Goal: Feedback & Contribution: Contribute content

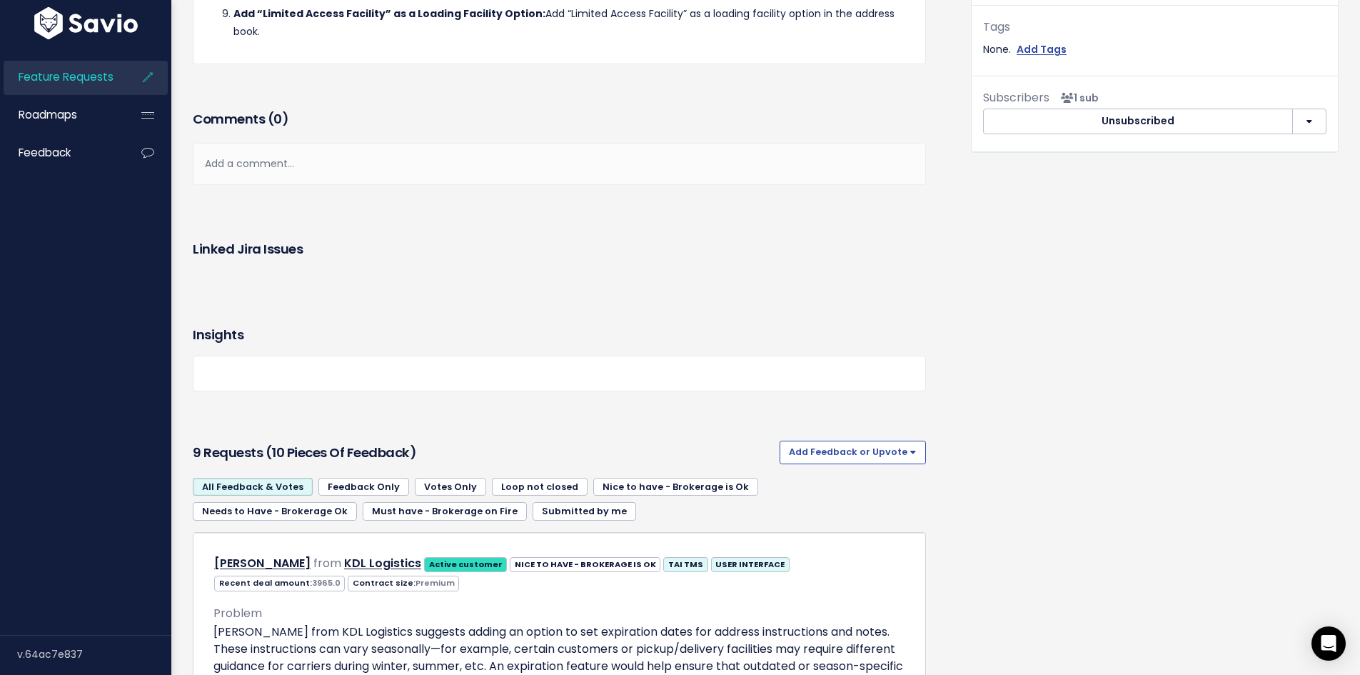
scroll to position [620, 0]
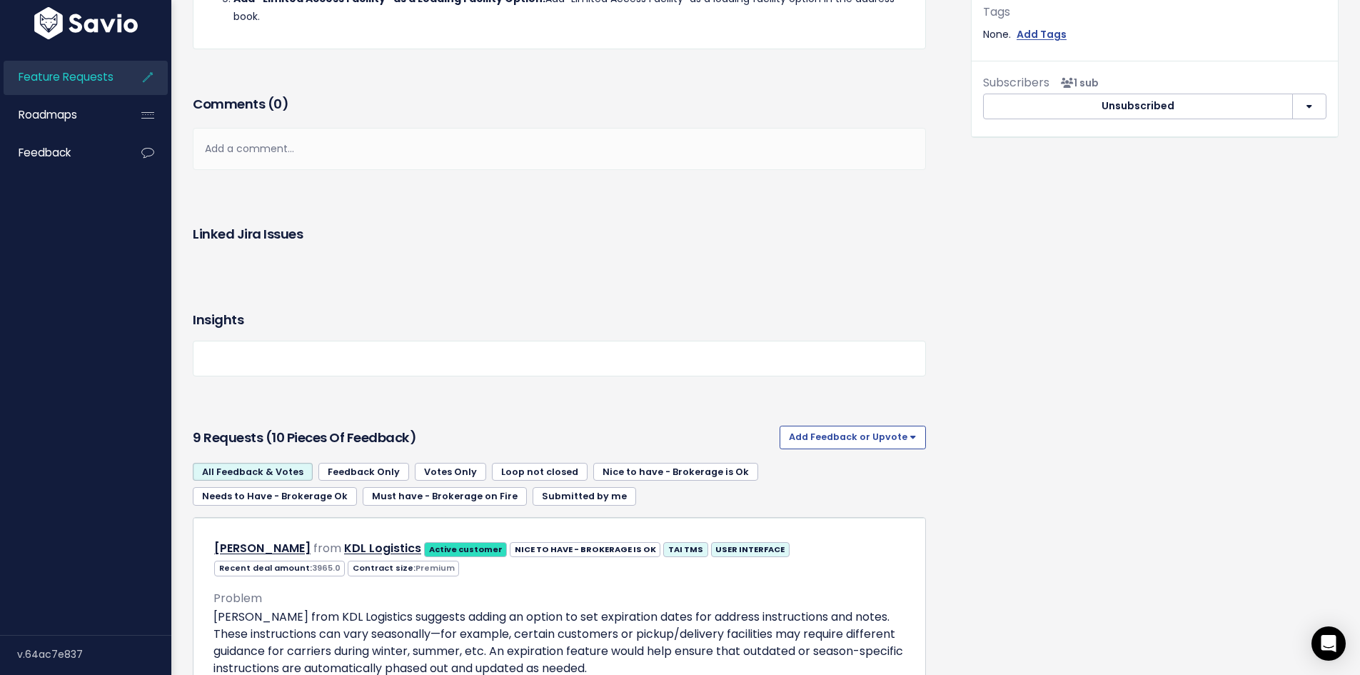
click at [415, 150] on div "Add a comment..." at bounding box center [559, 149] width 733 height 42
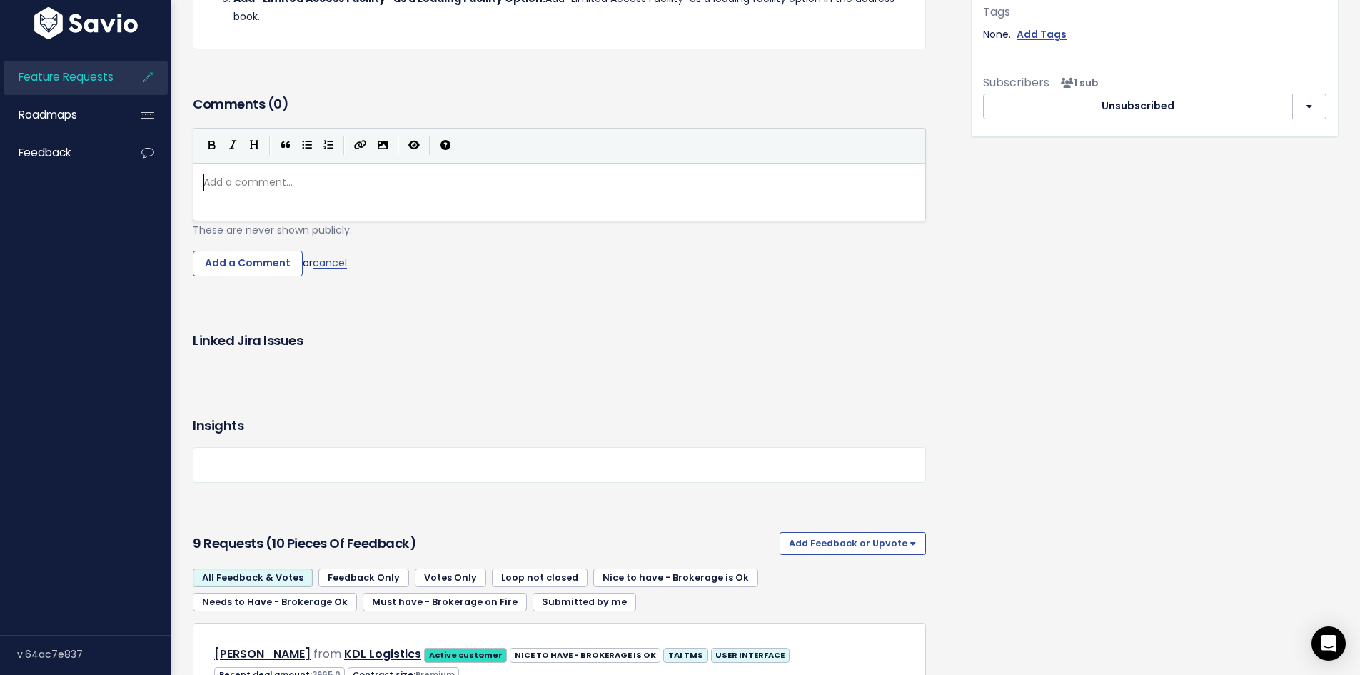
scroll to position [5, 0]
click at [848, 550] on button "Add Feedback or Upvote" at bounding box center [852, 543] width 146 height 23
click at [826, 606] on link "Add Feedback" at bounding box center [852, 608] width 135 height 28
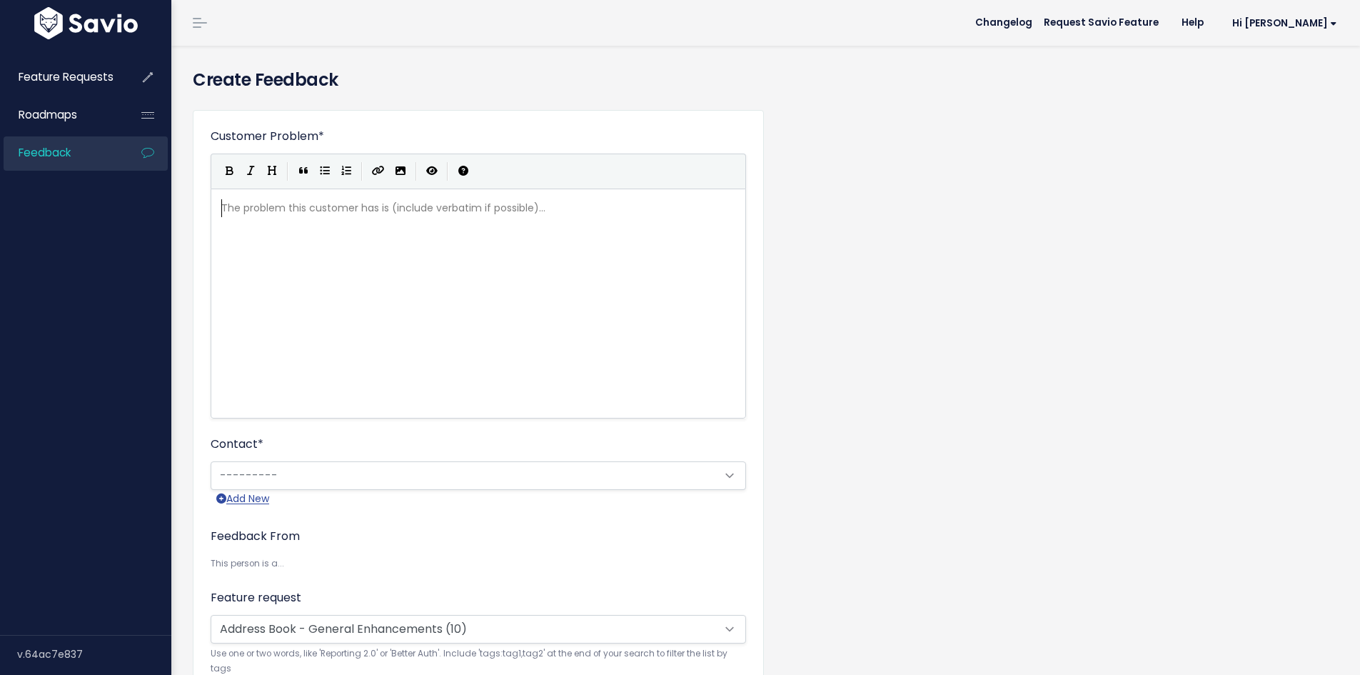
scroll to position [1, 0]
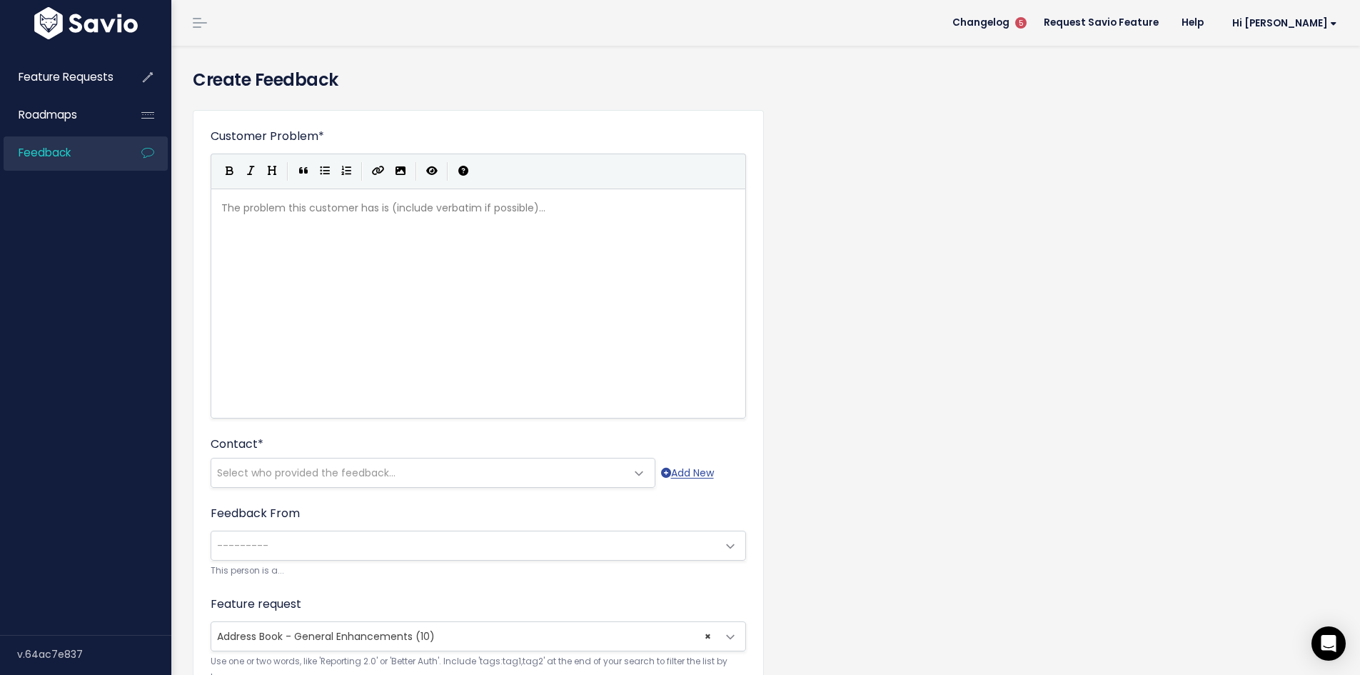
click at [338, 263] on div "The problem this customer has is (include verbatim if possible)... xxxxxxxxxx ​" at bounding box center [495, 321] width 555 height 250
click at [556, 228] on div "The problem this customer has is (include verbatim if possible)... xxxxxxxxxx ​" at bounding box center [495, 321] width 555 height 250
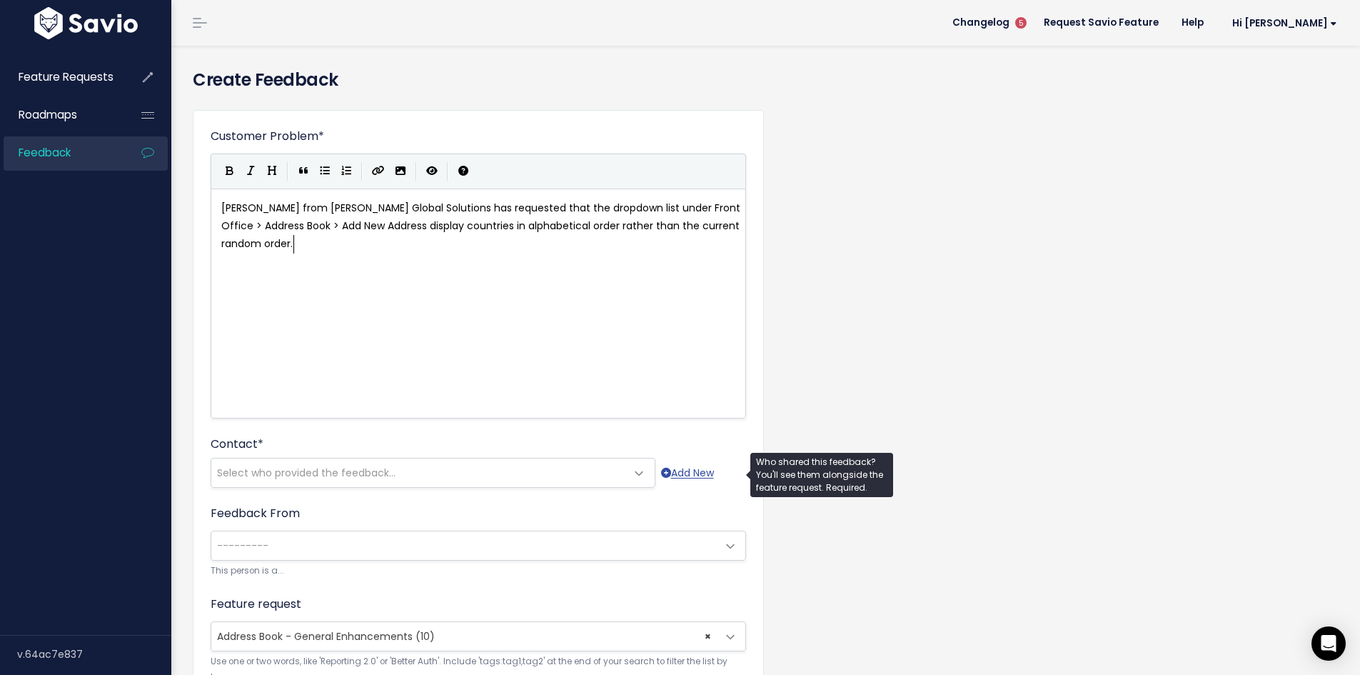
click at [402, 473] on span "Select who provided the feedback..." at bounding box center [418, 472] width 415 height 29
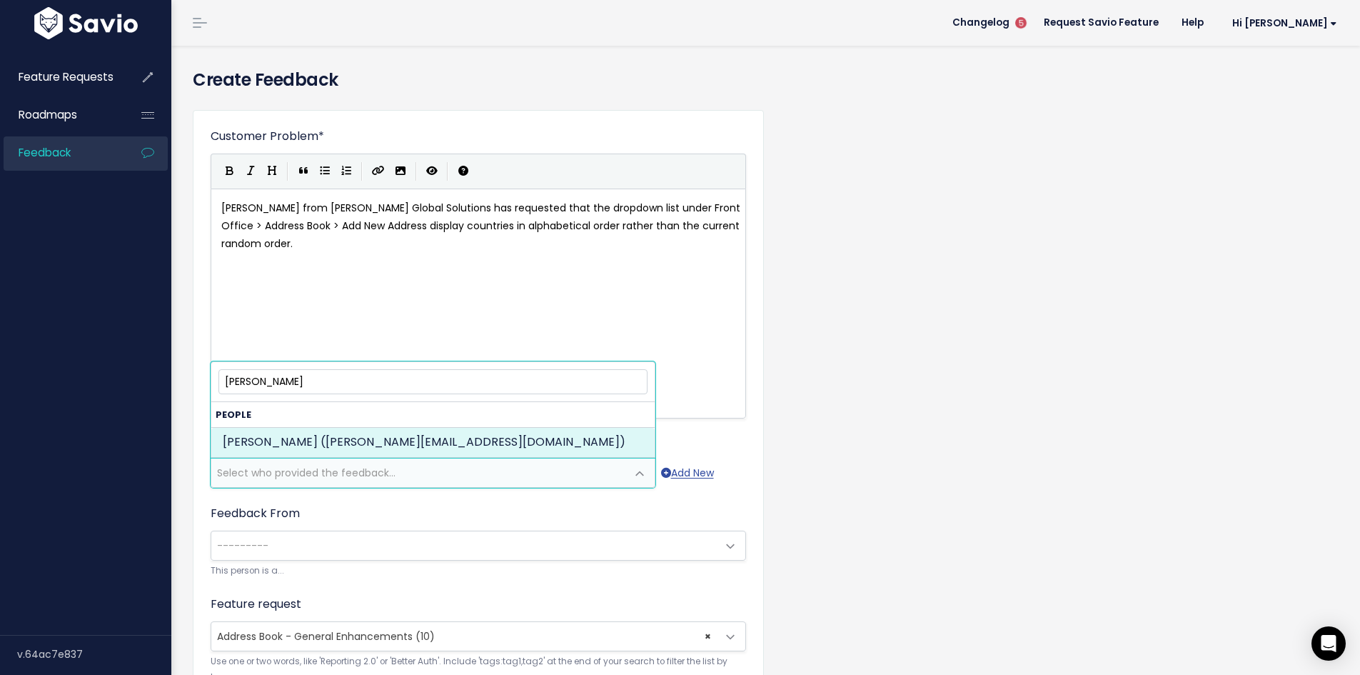
type input "[PERSON_NAME]"
select select "ACTIVE"
select select "21676050"
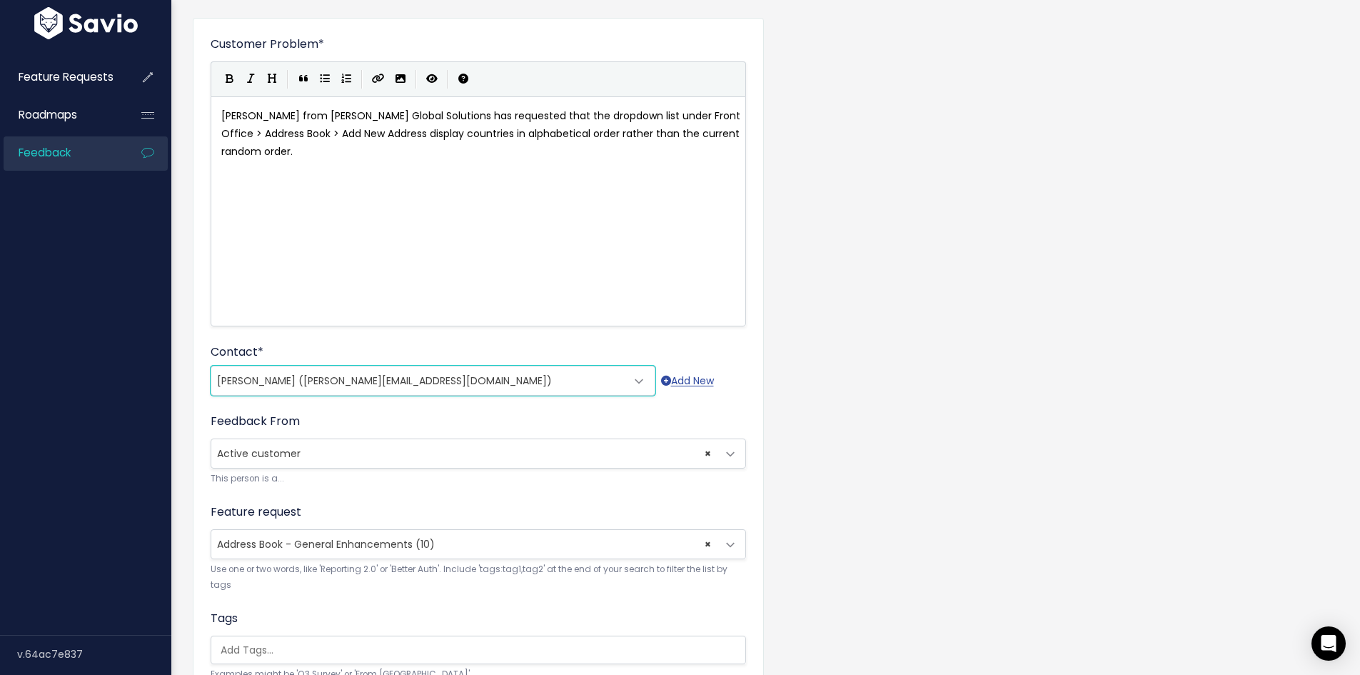
scroll to position [286, 0]
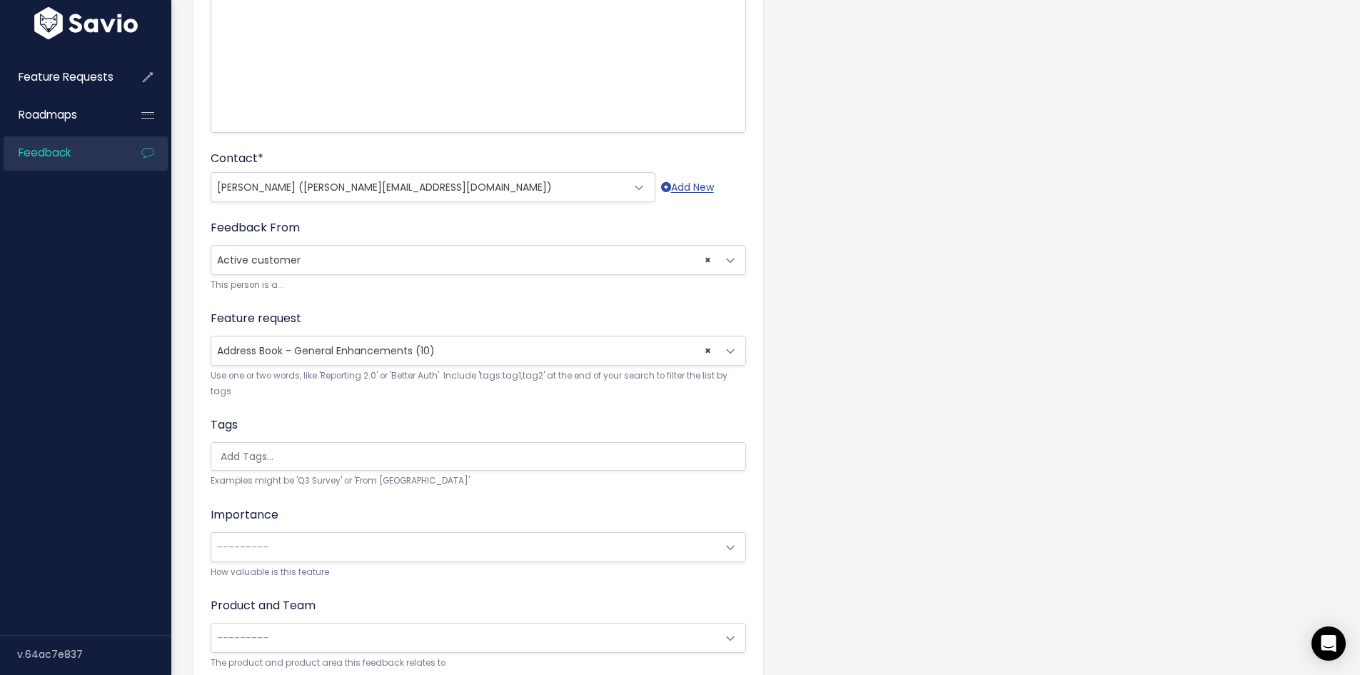
click at [348, 460] on input "search" at bounding box center [482, 456] width 534 height 15
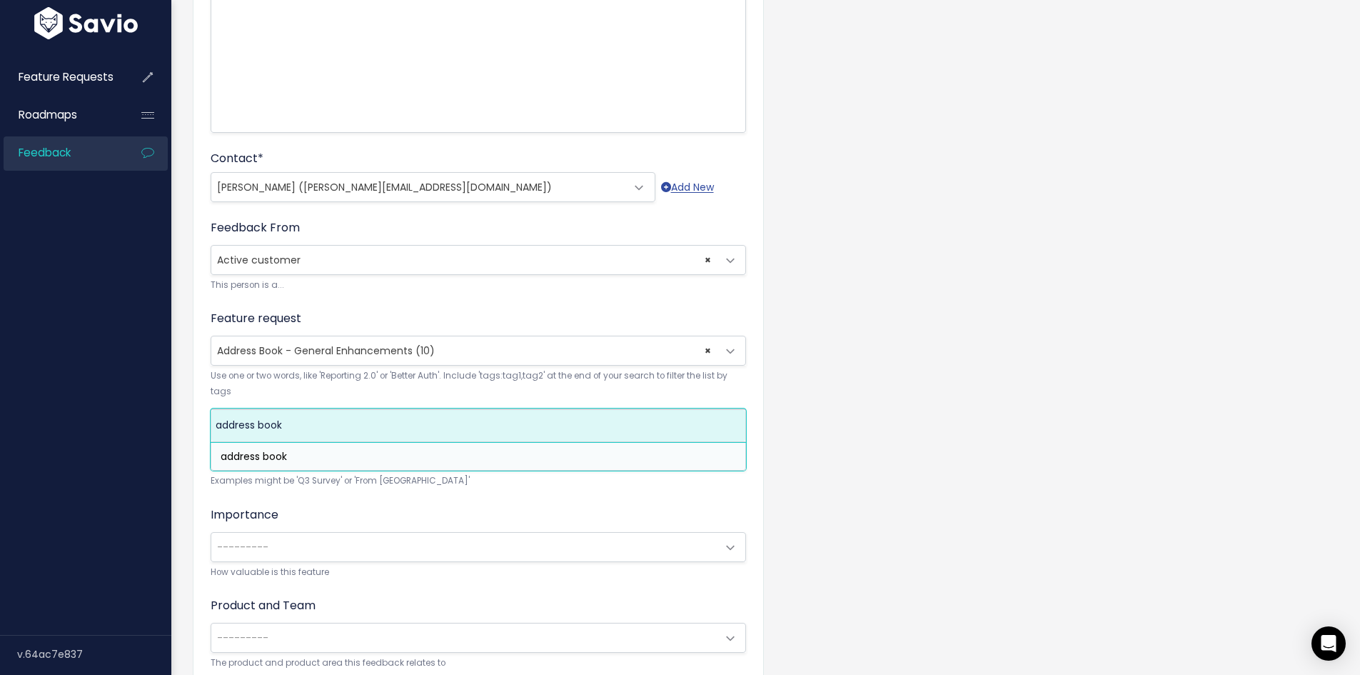
type input "address book"
select select "8473"
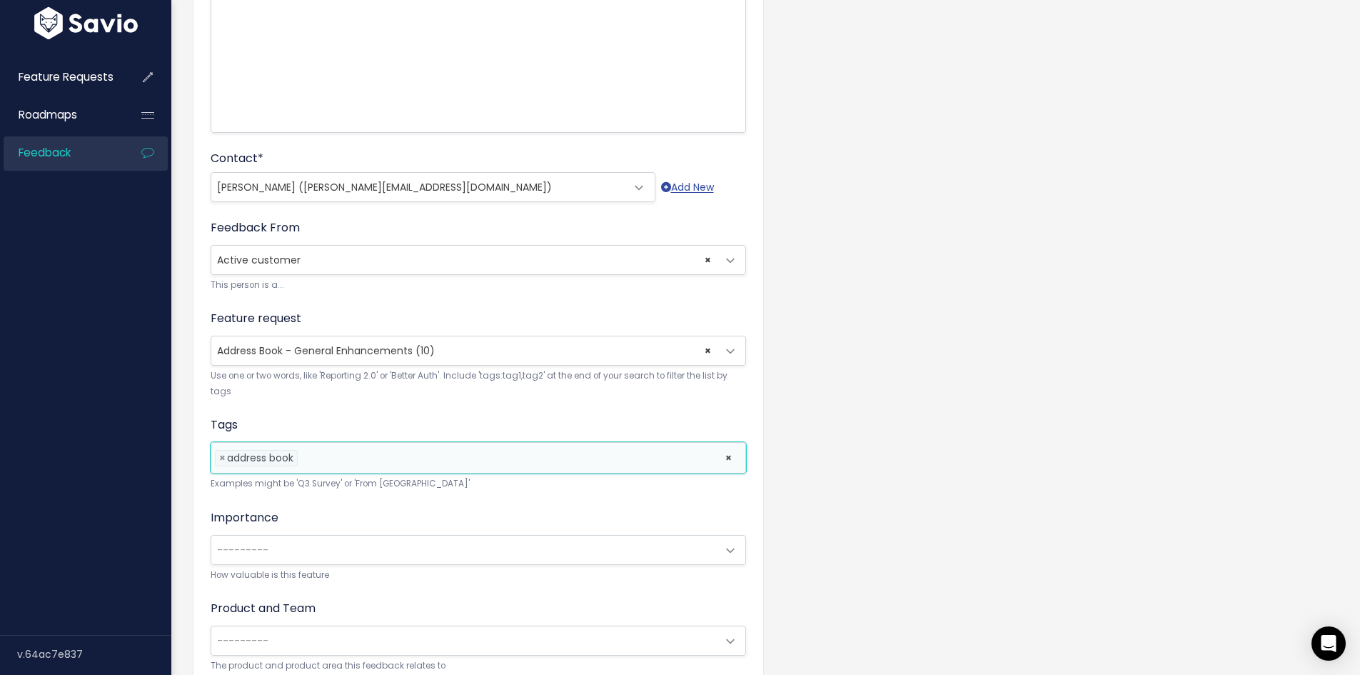
scroll to position [411, 0]
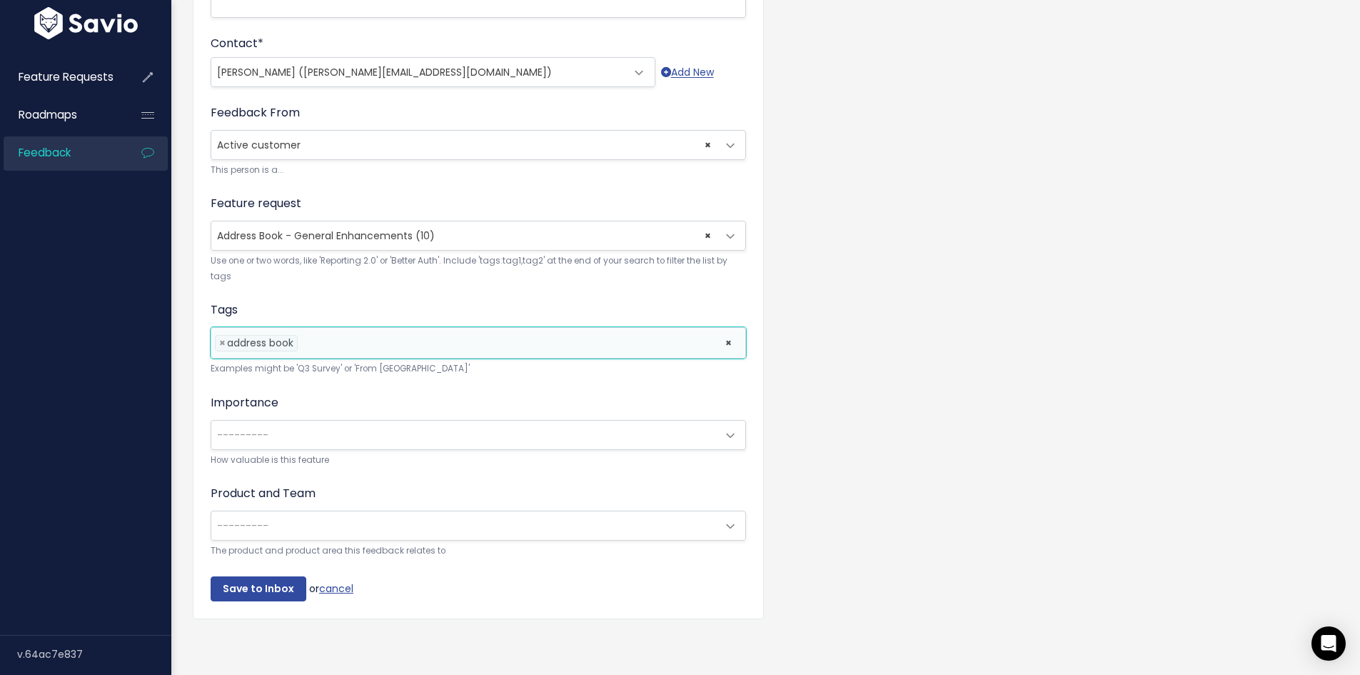
click at [435, 423] on span "---------" at bounding box center [463, 434] width 505 height 29
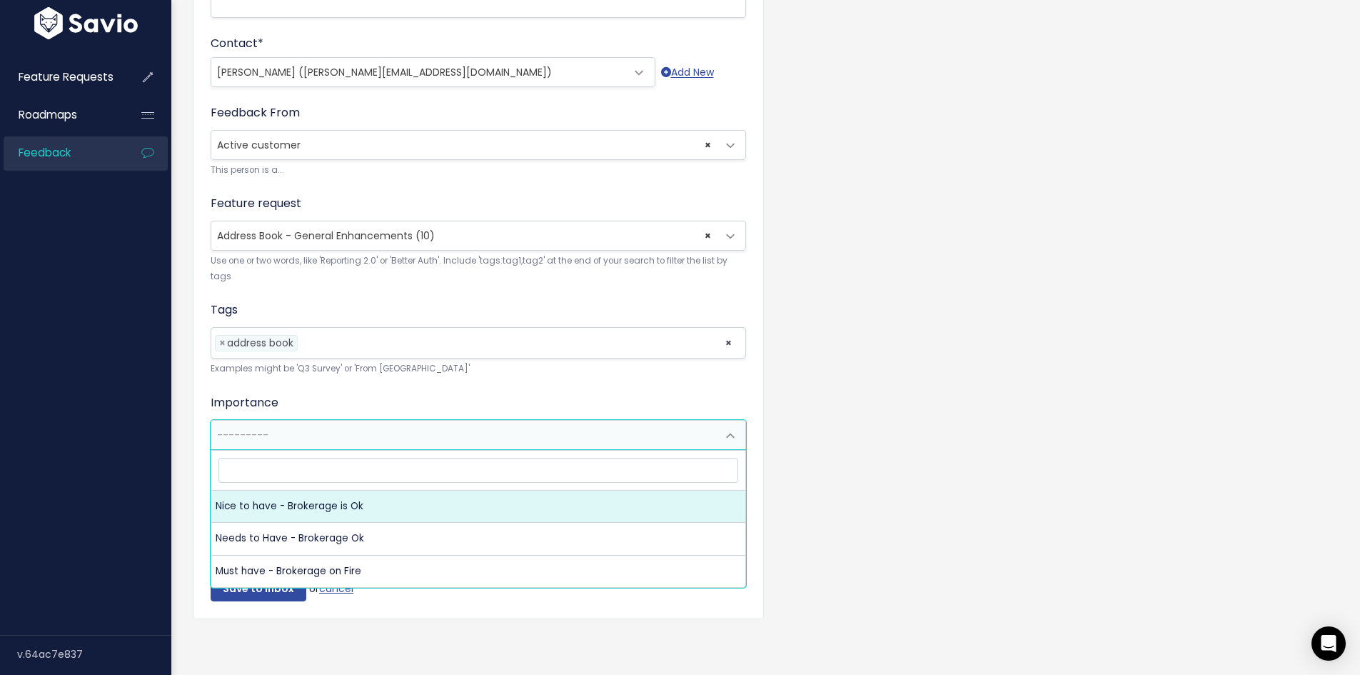
select select "NICE_TO_HAVE"
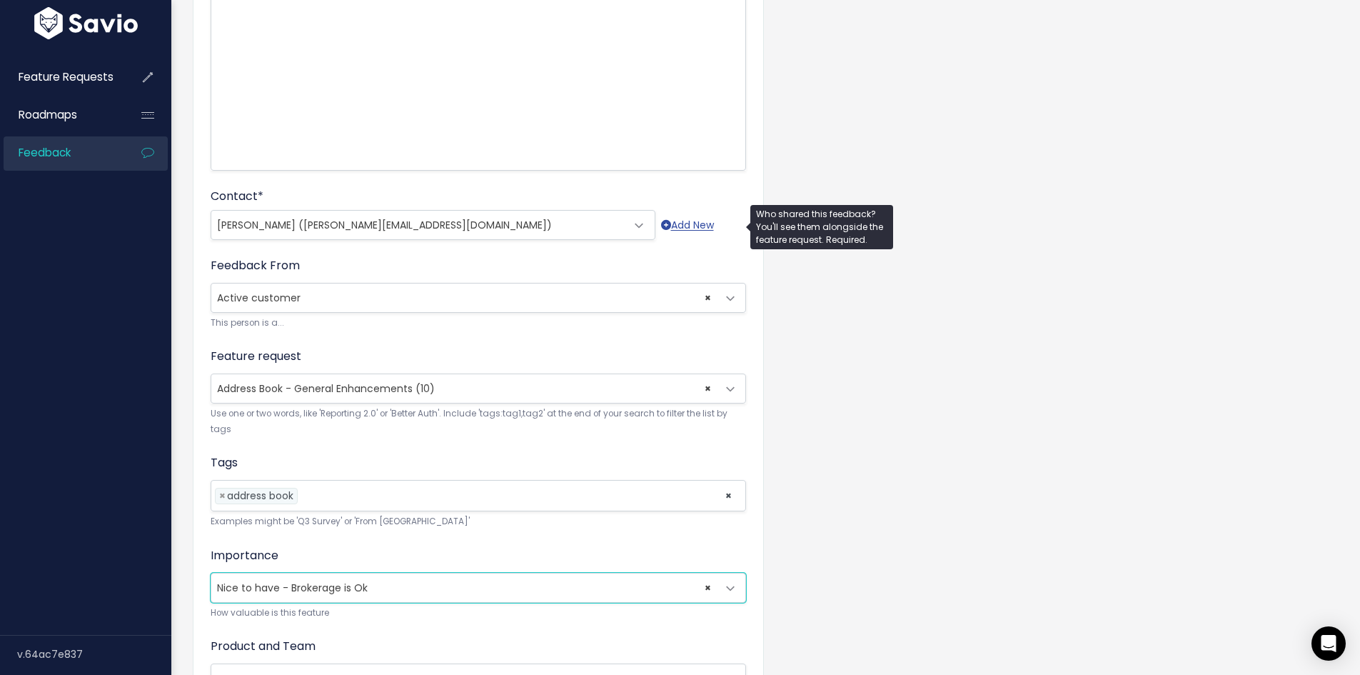
scroll to position [0, 0]
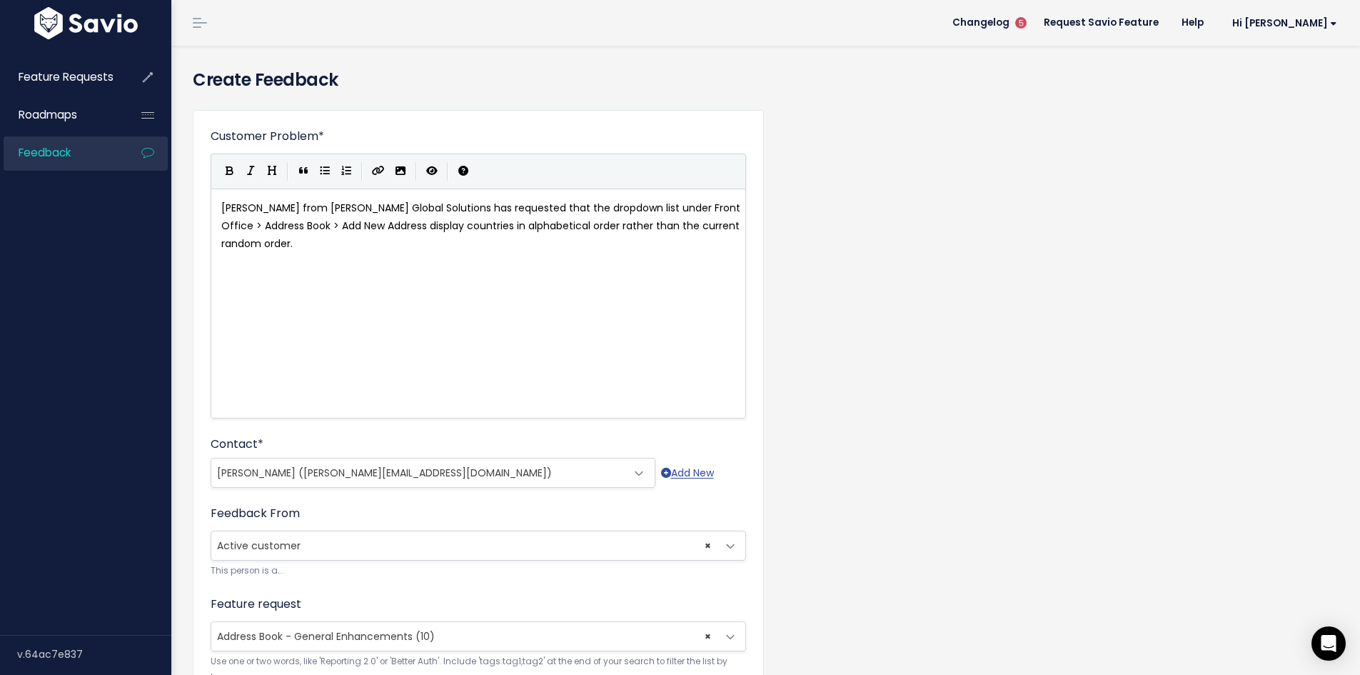
click at [458, 303] on div "xxxxxxxxxx Eric Baumgartel from Sims Global Solutions has requested that the dr…" at bounding box center [495, 321] width 555 height 250
click at [400, 171] on icon "Import an image" at bounding box center [400, 171] width 10 height 10
click at [372, 171] on button "Create Link" at bounding box center [378, 171] width 23 height 21
type textarea "Tik"
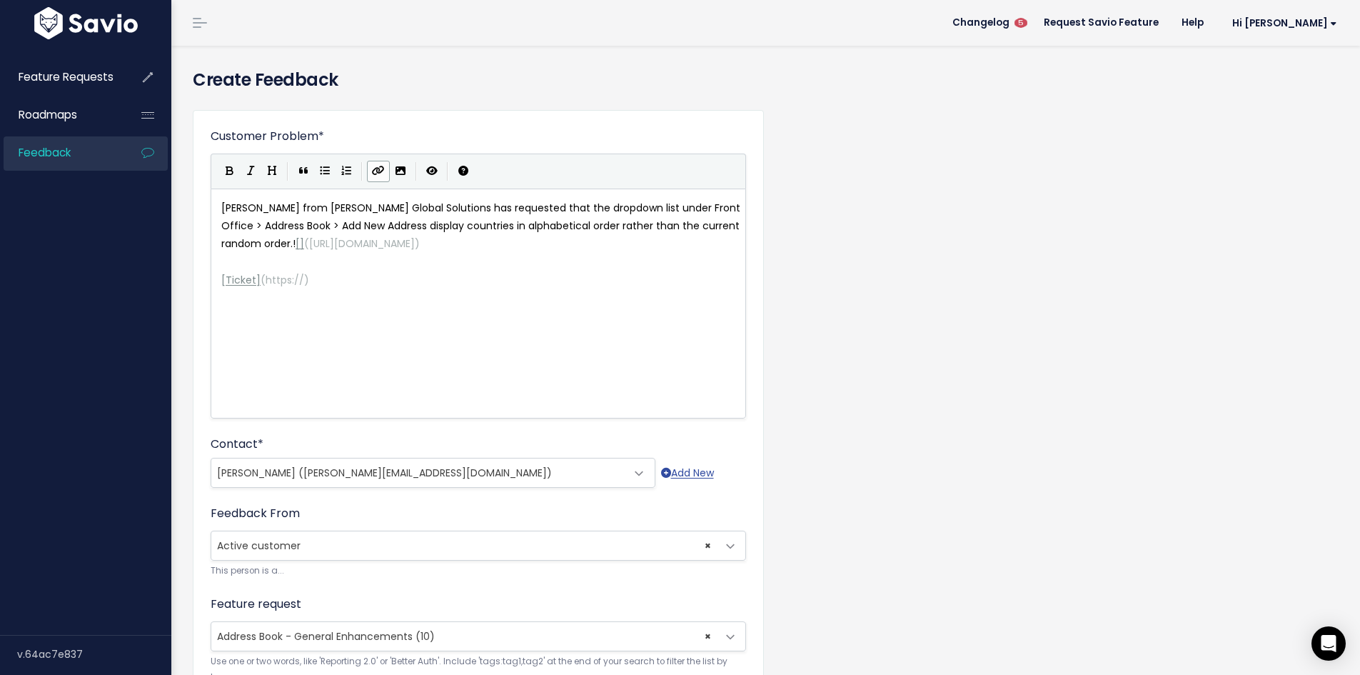
type textarea "cket"
type textarea "https://"
drag, startPoint x: 303, startPoint y: 298, endPoint x: 262, endPoint y: 300, distance: 40.7
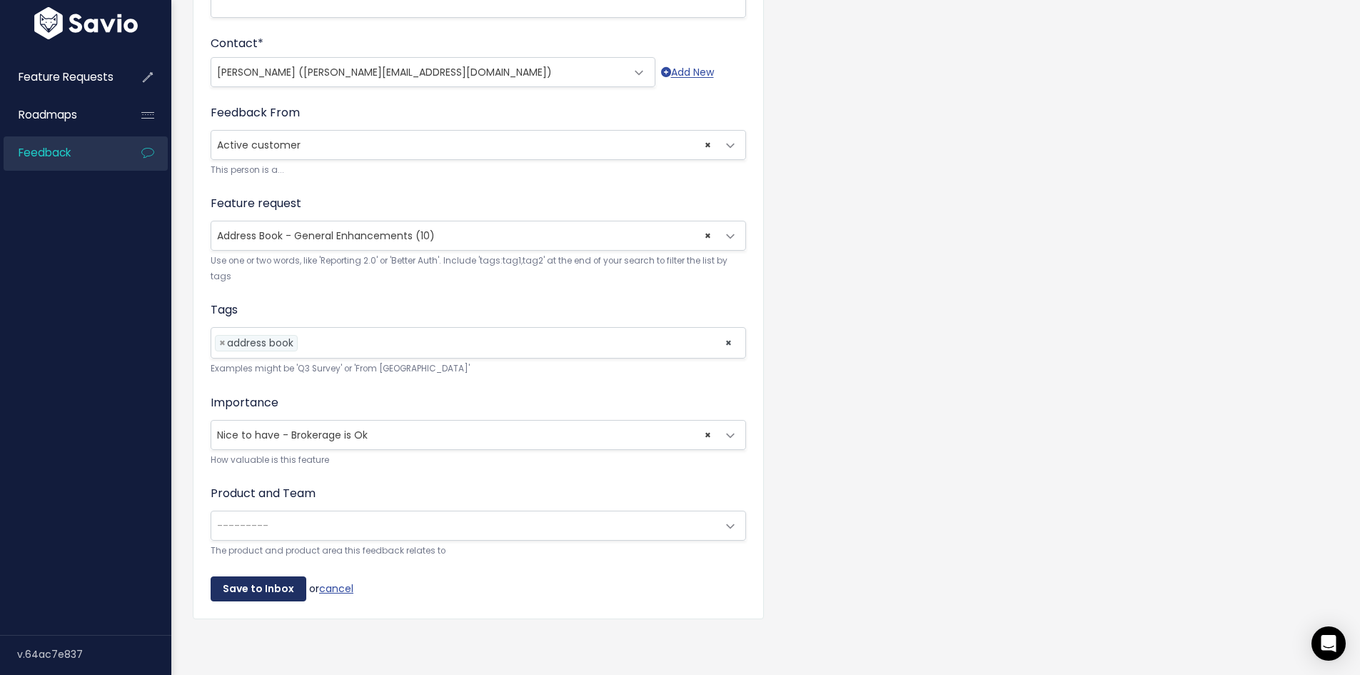
click at [256, 576] on input "Save to Inbox" at bounding box center [259, 589] width 96 height 26
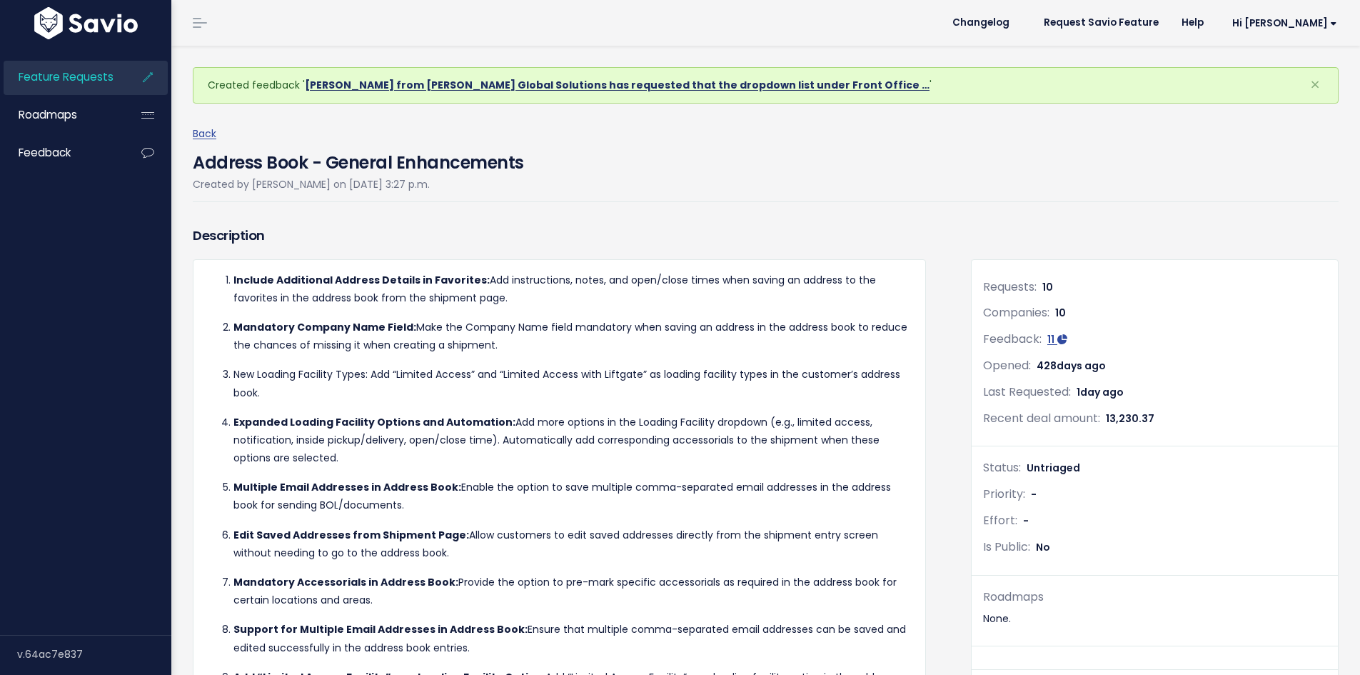
click at [764, 81] on link "Eric Baumgartel from Sims Global Solutions has requested that the dropdown list…" at bounding box center [617, 85] width 625 height 14
